Goal: Register for event/course

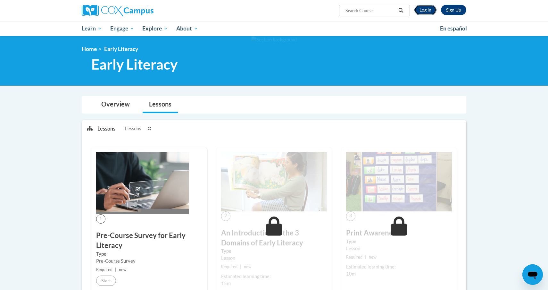
click at [427, 7] on link "Log In" at bounding box center [426, 10] width 22 height 10
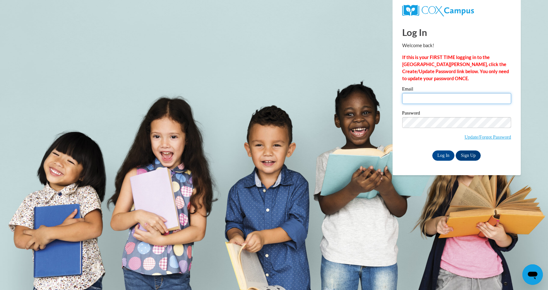
click at [434, 100] on input "Email" at bounding box center [456, 98] width 109 height 11
type input "walczaba@wauwatosa.k12.wi.us"
click at [443, 155] on input "Log In" at bounding box center [444, 155] width 22 height 10
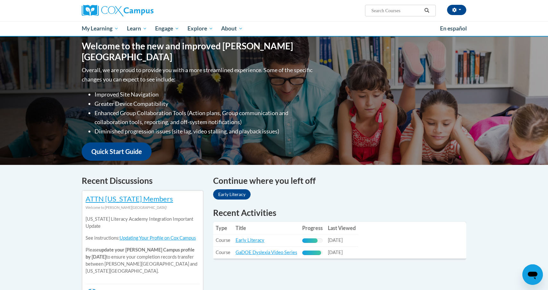
scroll to position [85, 0]
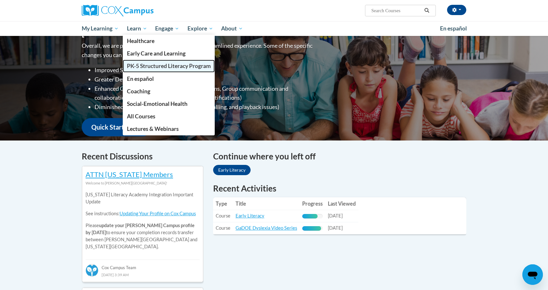
click at [147, 65] on span "PK-5 Structured Literacy Program" at bounding box center [169, 66] width 84 height 7
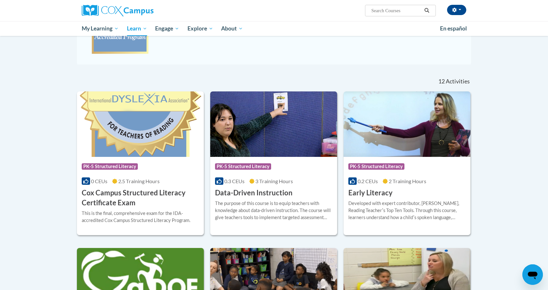
scroll to position [156, 0]
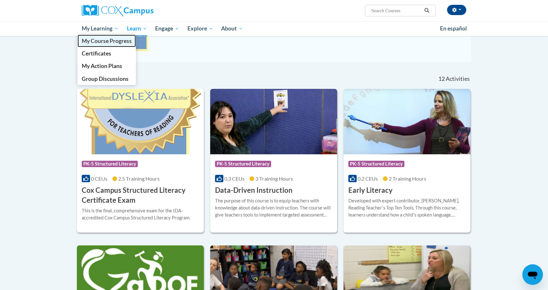
click at [108, 38] on span "My Course Progress" at bounding box center [107, 41] width 50 height 7
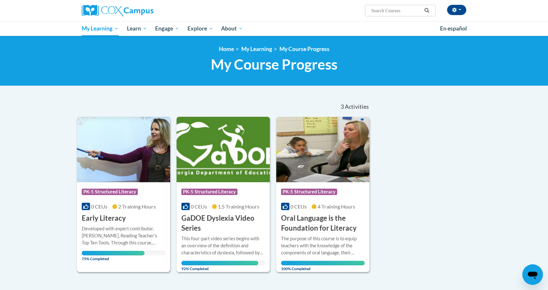
click at [127, 197] on div "Course Category: PK-5 Structured Literacy" at bounding box center [124, 192] width 84 height 14
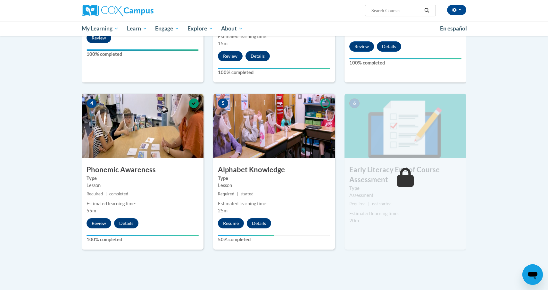
scroll to position [256, 0]
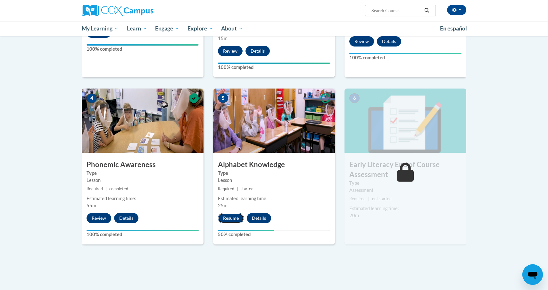
click at [225, 221] on button "Resume" at bounding box center [231, 218] width 26 height 10
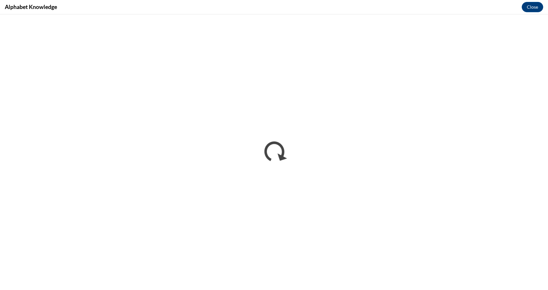
scroll to position [0, 0]
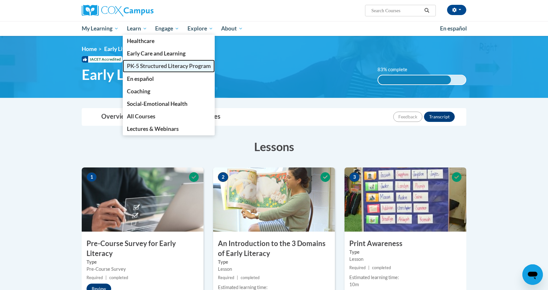
click at [143, 69] on span "PK-5 Structured Literacy Program" at bounding box center [169, 66] width 84 height 7
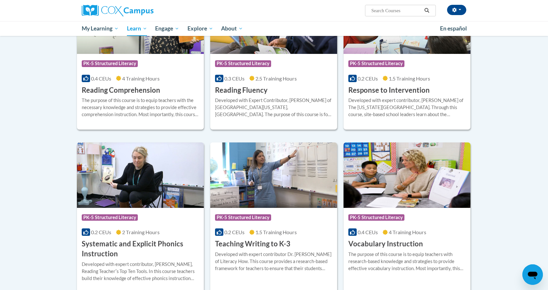
scroll to position [587, 0]
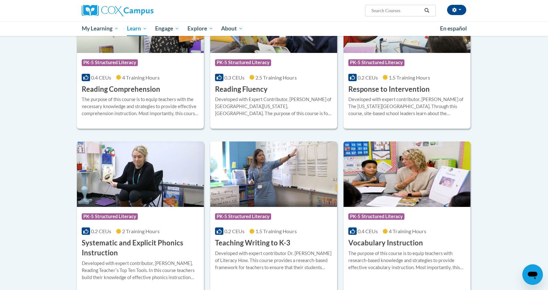
click at [136, 247] on h3 "Systematic and Explicit Phonics Instruction" at bounding box center [140, 248] width 117 height 20
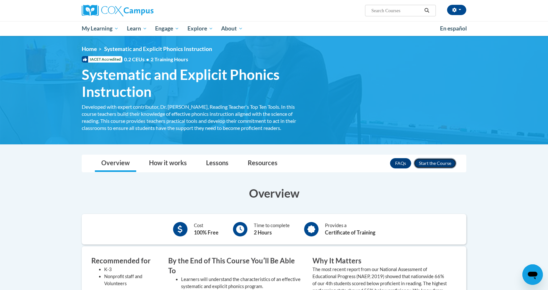
click at [424, 163] on button "Enroll" at bounding box center [435, 163] width 43 height 10
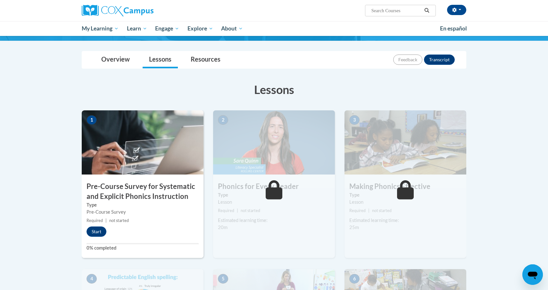
scroll to position [66, 0]
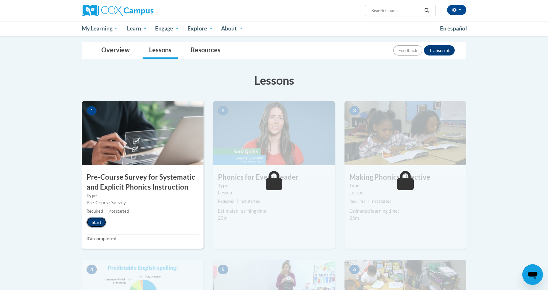
click at [99, 225] on button "Start" at bounding box center [97, 222] width 20 height 10
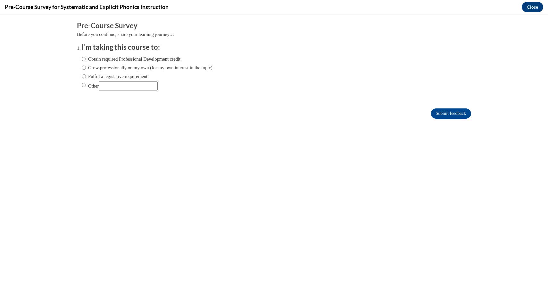
scroll to position [0, 0]
click at [82, 60] on input "Obtain required Professional Development credit." at bounding box center [84, 58] width 4 height 7
radio input "true"
click at [437, 112] on input "Submit feedback" at bounding box center [451, 113] width 40 height 10
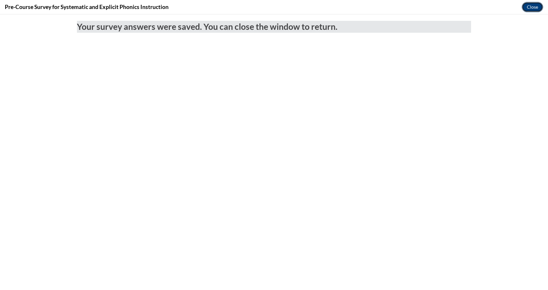
click at [526, 9] on button "Close" at bounding box center [532, 7] width 21 height 10
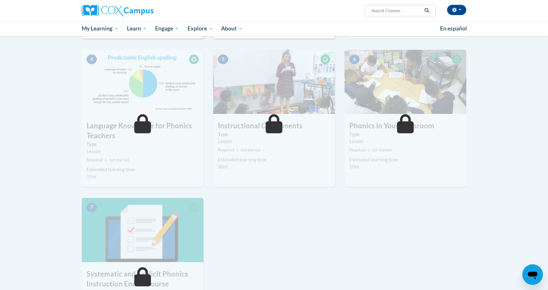
scroll to position [193, 0]
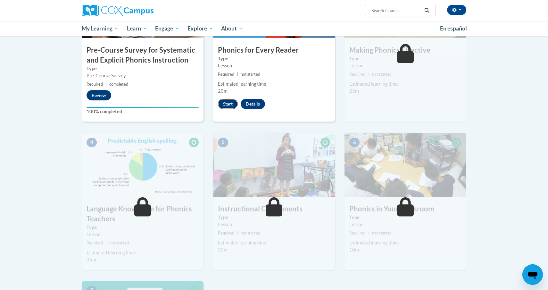
click at [234, 104] on button "Start" at bounding box center [228, 104] width 20 height 10
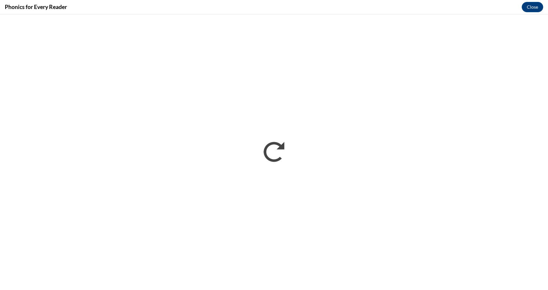
scroll to position [0, 0]
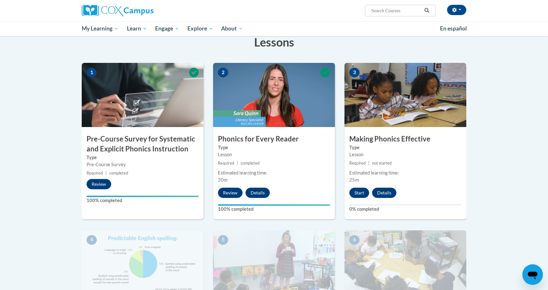
scroll to position [116, 0]
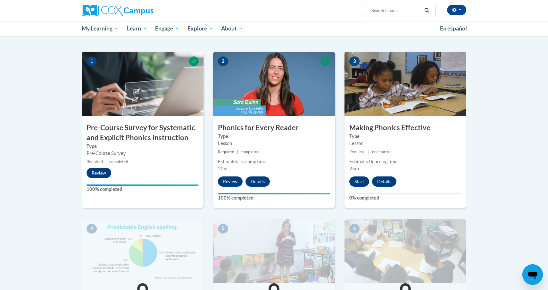
click at [357, 187] on div "3 Making Phonics Effective Type Lesson Required | not started Estimated learnin…" at bounding box center [406, 130] width 122 height 156
click at [357, 183] on button "Start" at bounding box center [359, 181] width 20 height 10
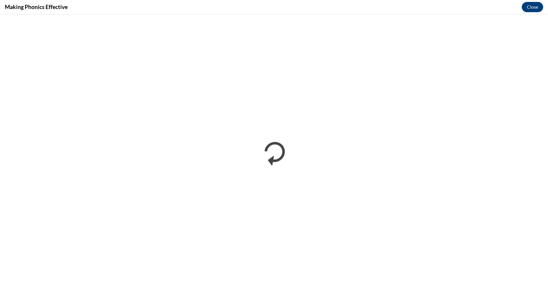
scroll to position [0, 0]
